Goal: Information Seeking & Learning: Understand process/instructions

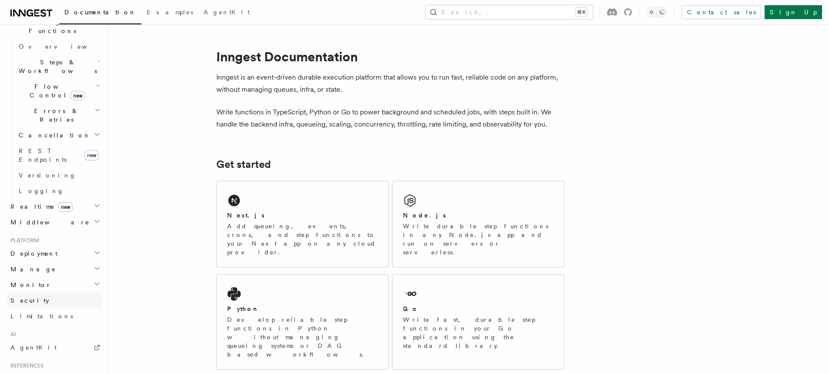
scroll to position [273, 0]
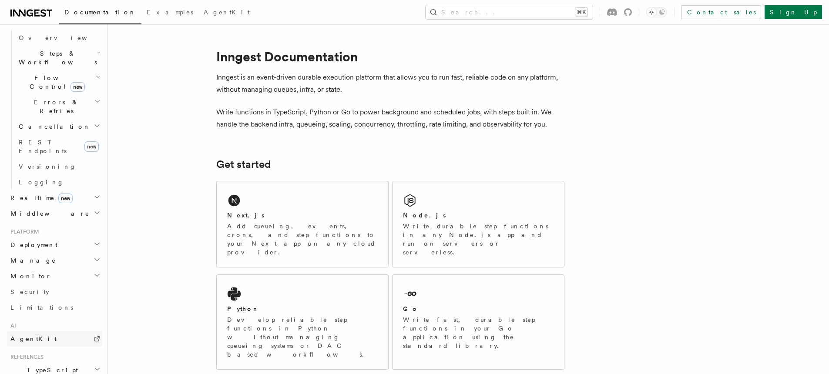
click at [35, 331] on link "AgentKit" at bounding box center [54, 339] width 95 height 16
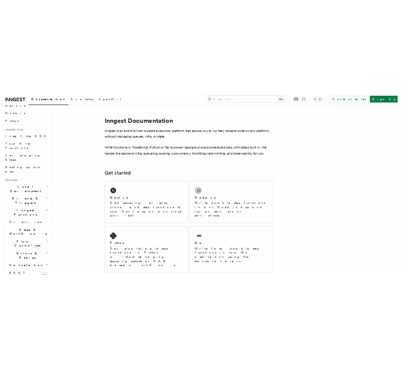
scroll to position [71, 0]
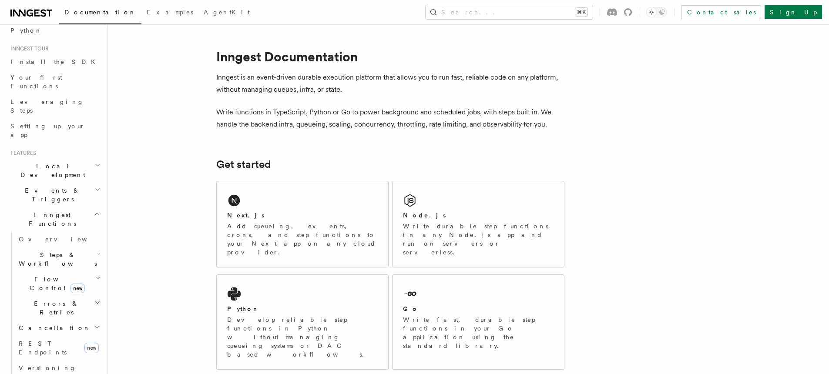
click at [96, 275] on icon "button" at bounding box center [98, 278] width 5 height 7
click at [86, 247] on h2 "Steps & Workflows" at bounding box center [58, 259] width 87 height 24
click at [97, 251] on icon "button" at bounding box center [98, 254] width 3 height 7
click at [98, 254] on icon "button" at bounding box center [99, 254] width 2 height 1
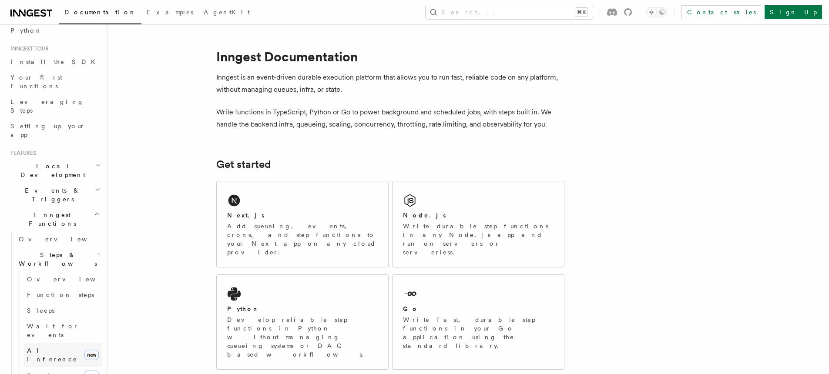
click at [52, 347] on span "AI Inference" at bounding box center [52, 355] width 50 height 16
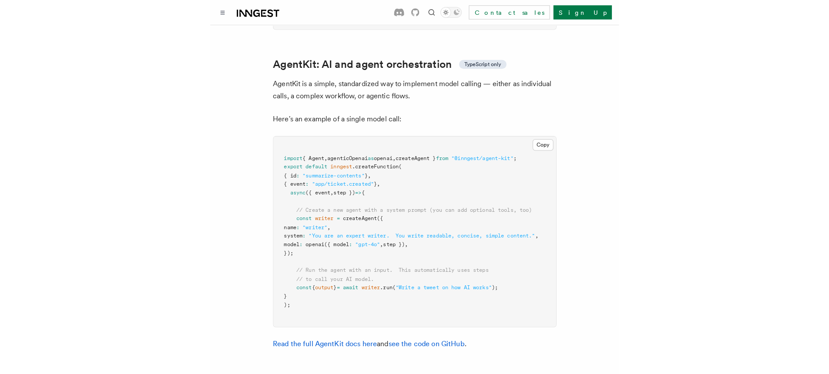
scroll to position [2633, 0]
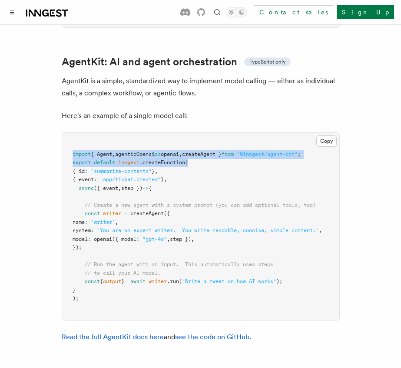
drag, startPoint x: 73, startPoint y: 139, endPoint x: 326, endPoint y: 145, distance: 252.8
click at [326, 145] on pre "import { Agent , agenticOpenai as openai , createAgent } from "@inngest/agent-k…" at bounding box center [200, 226] width 277 height 187
copy code "import { Agent , agenticOpenai as openai , createAgent } from "@inngest/agent-k…"
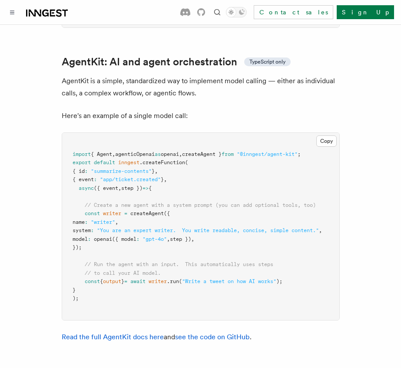
click at [224, 154] on pre "import { Agent , agenticOpenai as openai , createAgent } from "@inngest/agent-k…" at bounding box center [200, 226] width 277 height 187
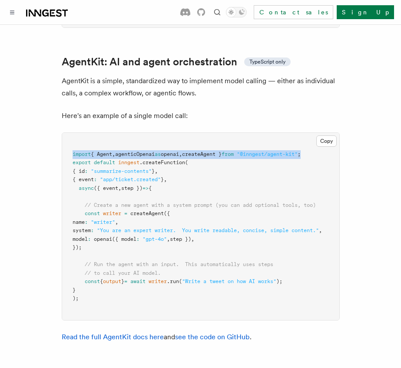
drag, startPoint x: 73, startPoint y: 140, endPoint x: 327, endPoint y: 141, distance: 254.0
click at [327, 141] on pre "import { Agent , agenticOpenai as openai , createAgent } from "@inngest/agent-k…" at bounding box center [200, 226] width 277 height 187
copy span "import { Agent , agenticOpenai as openai , createAgent } from "@inngest/agent-k…"
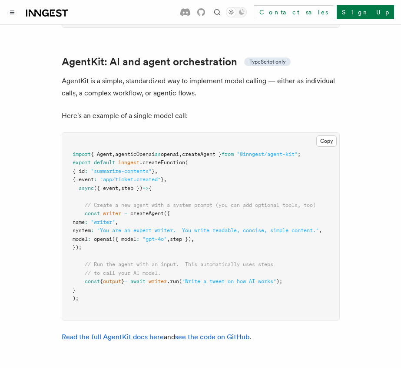
click at [82, 210] on span at bounding box center [79, 213] width 12 height 6
drag, startPoint x: 81, startPoint y: 198, endPoint x: 107, endPoint y: 232, distance: 42.5
click at [107, 231] on pre "import { Agent , agenticOpenai as openai , createAgent } from "@inngest/agent-k…" at bounding box center [200, 226] width 277 height 187
copy code "const writer = createAgent ({ name : "writer" , system : "You are an expert wri…"
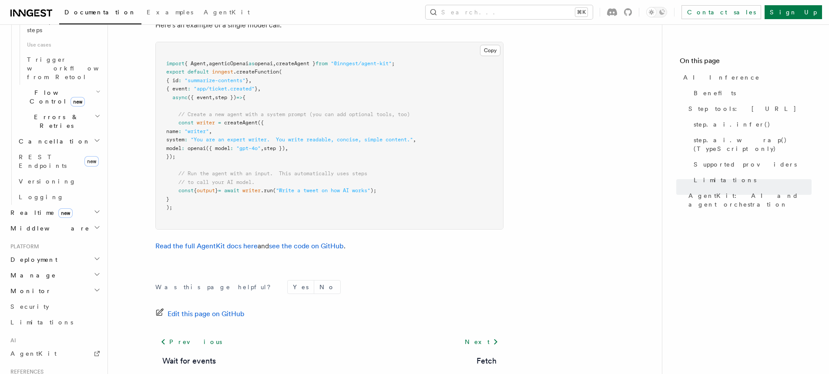
scroll to position [574, 0]
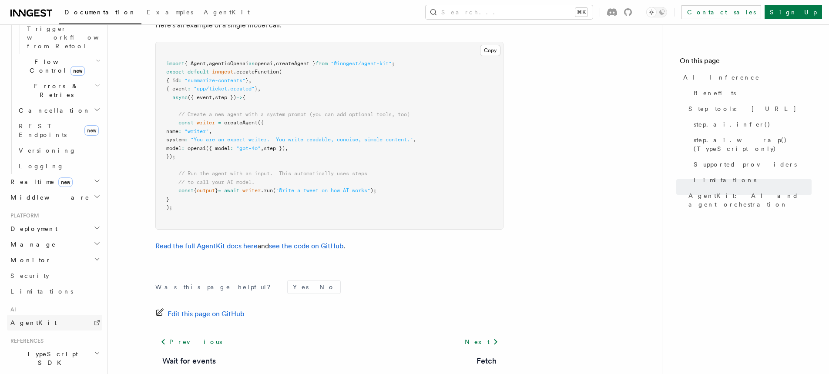
click at [30, 319] on span "AgentKit" at bounding box center [33, 322] width 46 height 7
